Goal: Find specific page/section: Find specific page/section

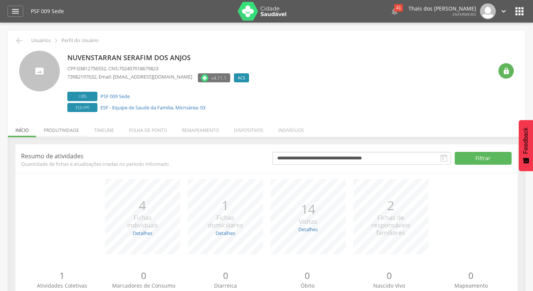
click at [79, 128] on li "Produtividade" at bounding box center [61, 129] width 50 height 18
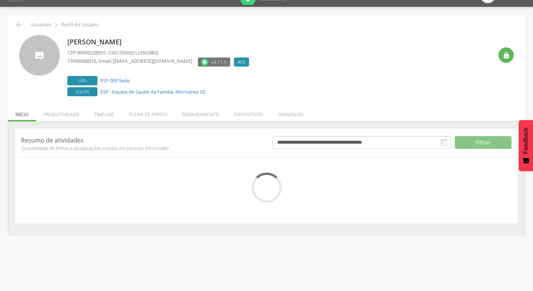
scroll to position [23, 0]
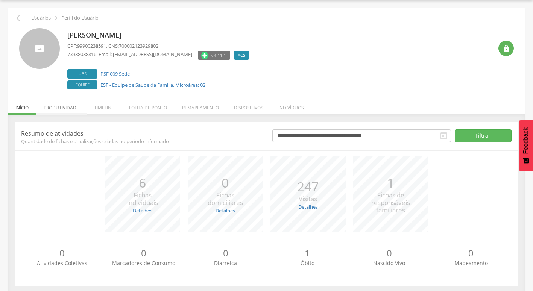
click at [60, 103] on li "Produtividade" at bounding box center [61, 106] width 50 height 18
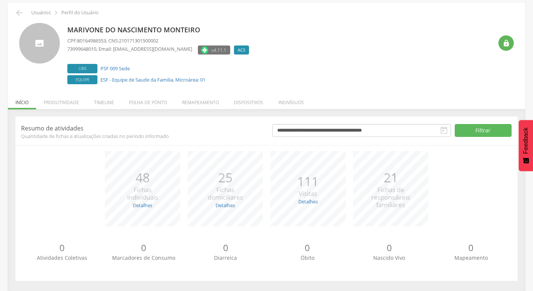
scroll to position [29, 0]
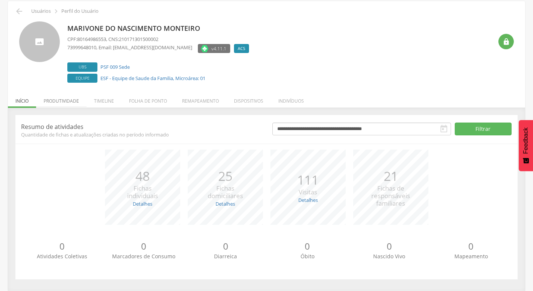
click at [72, 102] on li "Produtividade" at bounding box center [61, 99] width 50 height 18
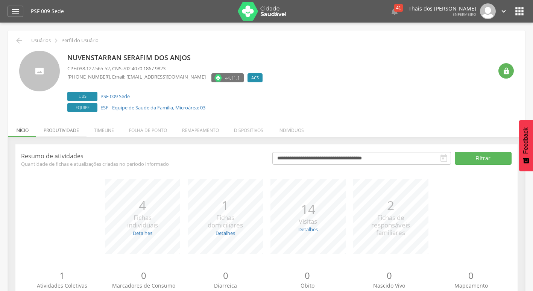
click at [68, 135] on li "Produtividade" at bounding box center [61, 129] width 50 height 18
